Goal: Task Accomplishment & Management: Use online tool/utility

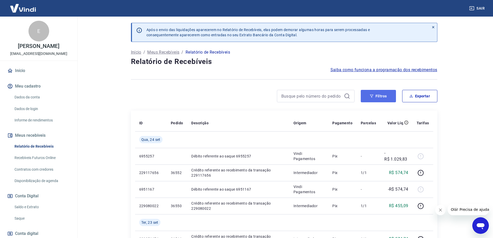
click at [376, 93] on button "Filtros" at bounding box center [378, 96] width 35 height 12
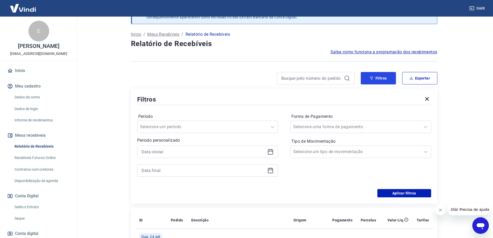
scroll to position [26, 0]
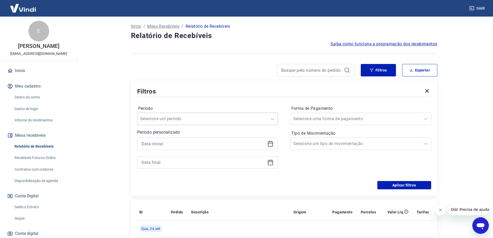
click at [267, 120] on div "Selecione um período" at bounding box center [203, 118] width 130 height 9
click at [312, 122] on div "Selecione uma forma de pagamento" at bounding box center [356, 118] width 130 height 9
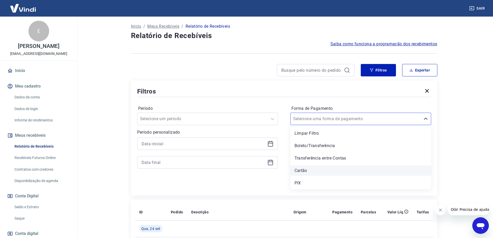
click at [311, 170] on div "Cartão" at bounding box center [361, 170] width 141 height 10
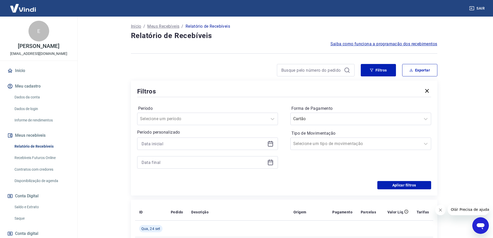
click at [304, 171] on div "Forma de Pagamento Cartão Tipo de Movimentação Selecione um tipo de movimentação" at bounding box center [361, 139] width 141 height 70
click at [402, 184] on button "Aplicar filtros" at bounding box center [405, 185] width 54 height 8
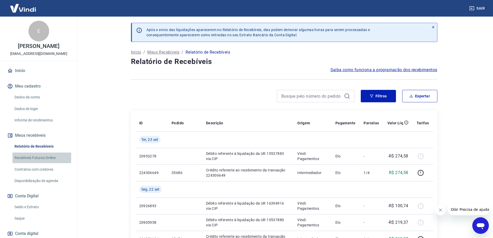
click at [47, 160] on link "Recebíveis Futuros Online" at bounding box center [41, 158] width 59 height 11
